Goal: Find specific page/section: Find specific page/section

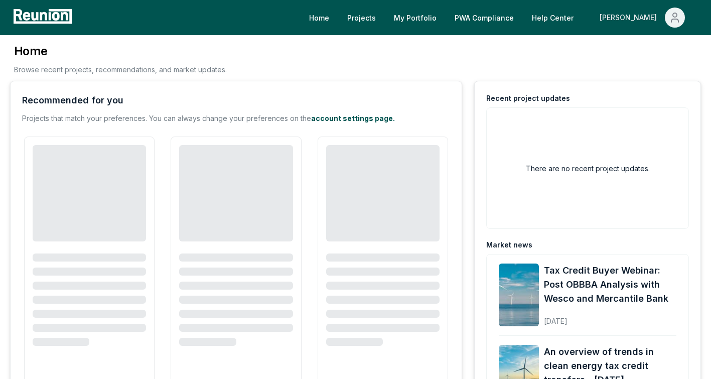
click at [672, 22] on icon "Main" at bounding box center [675, 18] width 12 height 12
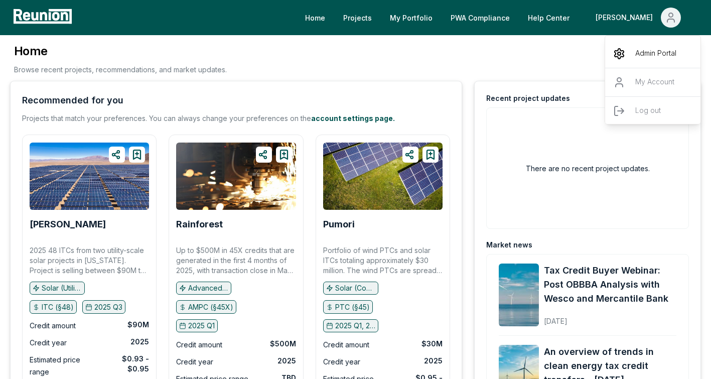
click at [649, 49] on p "Admin Portal" at bounding box center [655, 54] width 41 height 12
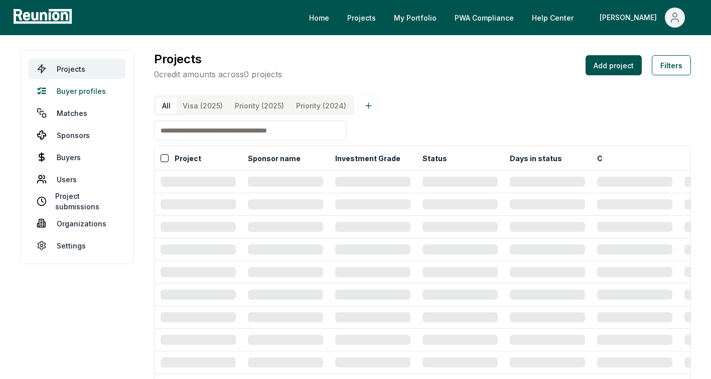
click at [78, 86] on link "Buyer profiles" at bounding box center [77, 91] width 97 height 20
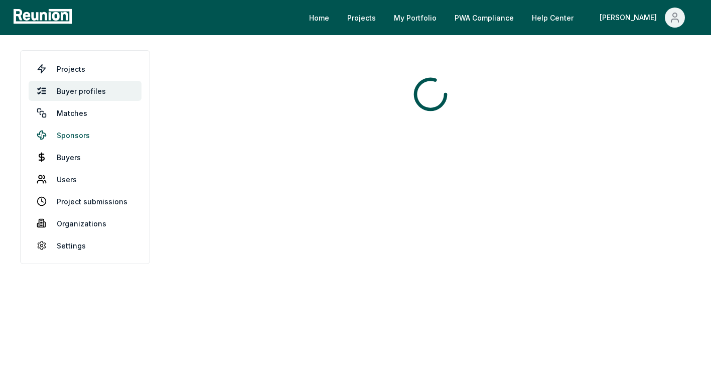
click at [70, 135] on link "Sponsors" at bounding box center [85, 135] width 113 height 20
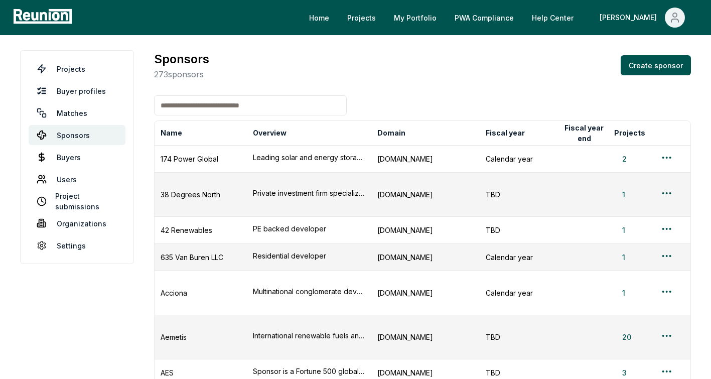
click at [267, 101] on input at bounding box center [250, 105] width 193 height 20
type input "*"
click at [267, 101] on input at bounding box center [250, 105] width 193 height 20
click at [262, 101] on input "*" at bounding box center [250, 105] width 193 height 20
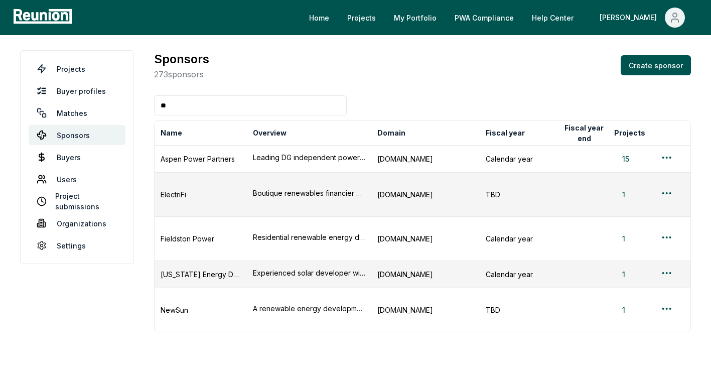
type input "*"
click at [188, 107] on input "*" at bounding box center [250, 105] width 193 height 20
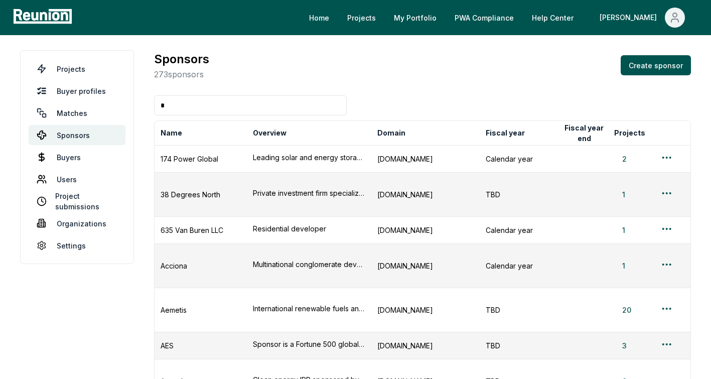
drag, startPoint x: 182, startPoint y: 106, endPoint x: 177, endPoint y: 108, distance: 5.2
click at [182, 106] on input "*" at bounding box center [250, 105] width 193 height 20
click at [178, 105] on input "*" at bounding box center [250, 105] width 193 height 20
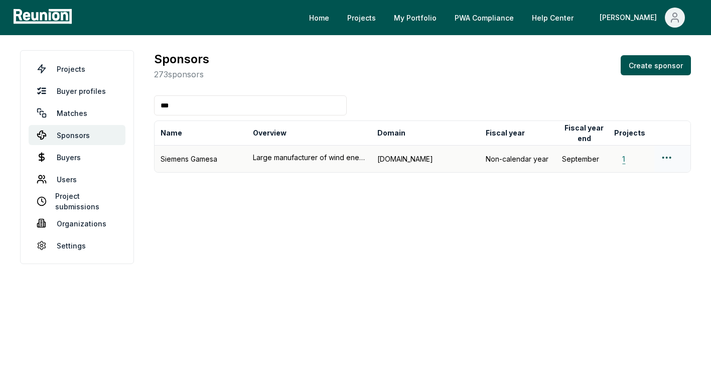
type input "***"
click at [623, 154] on button "1" at bounding box center [623, 158] width 19 height 11
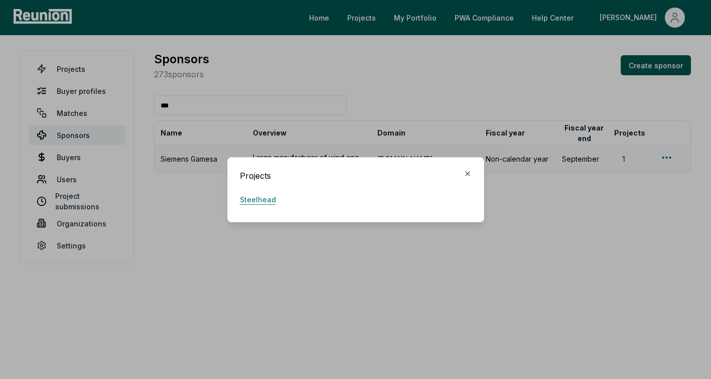
click at [246, 196] on link "Steelhead" at bounding box center [258, 200] width 36 height 20
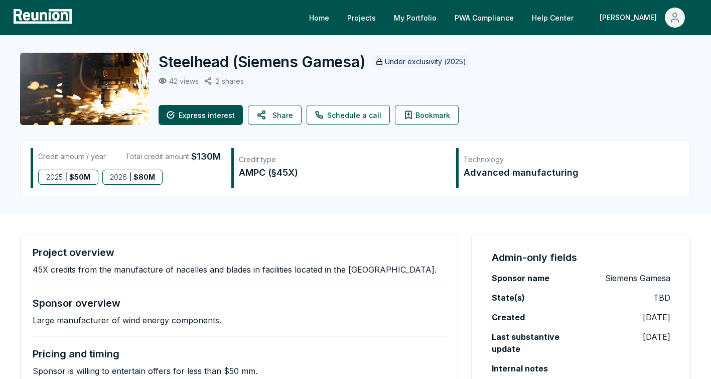
click at [315, 97] on div "Steelhead ( Siemens Gamesa ) Under exclusivity (2025) 42 views 2 shares Express…" at bounding box center [414, 89] width 512 height 72
click at [260, 119] on icon at bounding box center [262, 115] width 12 height 24
